Goal: Task Accomplishment & Management: Complete application form

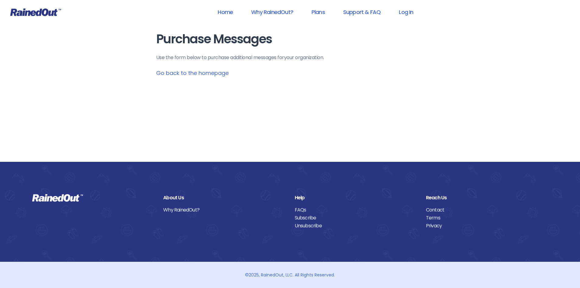
click at [204, 74] on link "Go back to the homepage" at bounding box center [192, 73] width 72 height 8
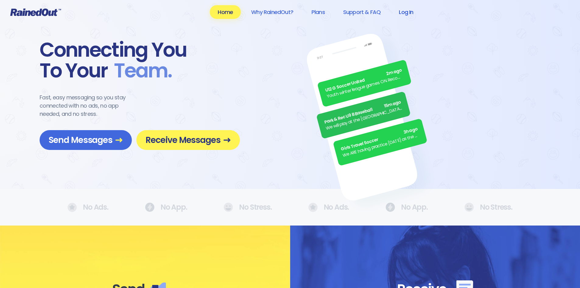
click at [405, 14] on link "Log In" at bounding box center [406, 12] width 30 height 14
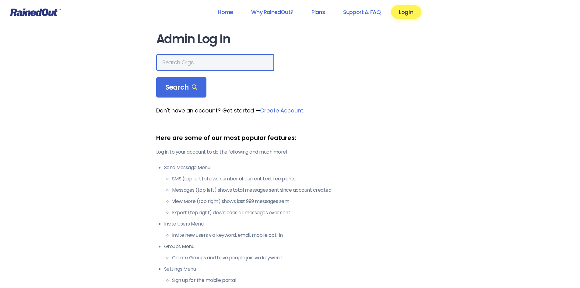
click at [185, 61] on input "text" at bounding box center [215, 62] width 118 height 17
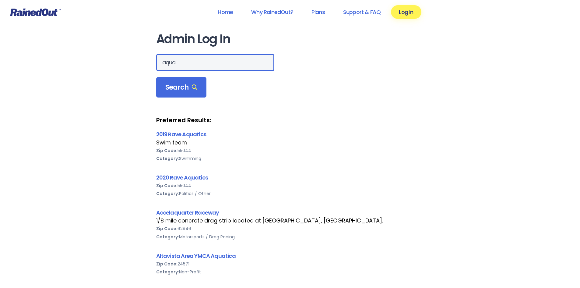
click at [191, 62] on input "aqua" at bounding box center [215, 62] width 118 height 17
type input "aquablue"
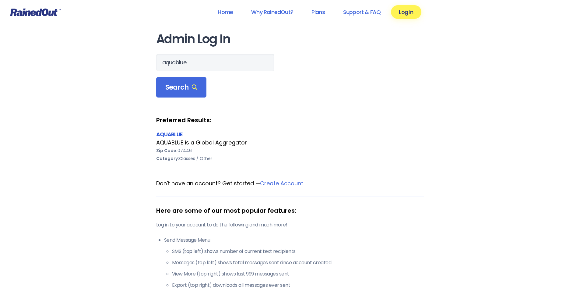
click at [181, 133] on link "AQUABLUE" at bounding box center [169, 134] width 27 height 8
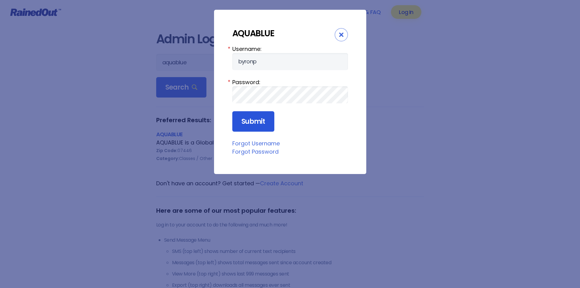
click at [264, 125] on input "Submit" at bounding box center [253, 121] width 42 height 21
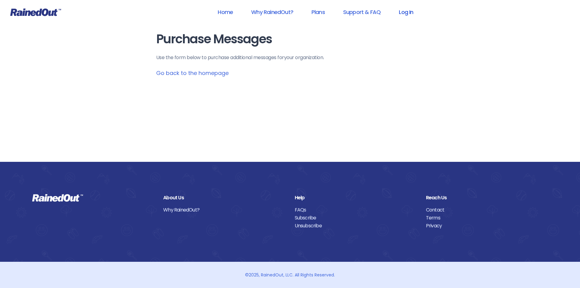
click at [399, 10] on link "Log In" at bounding box center [406, 12] width 30 height 14
